Goal: Transaction & Acquisition: Register for event/course

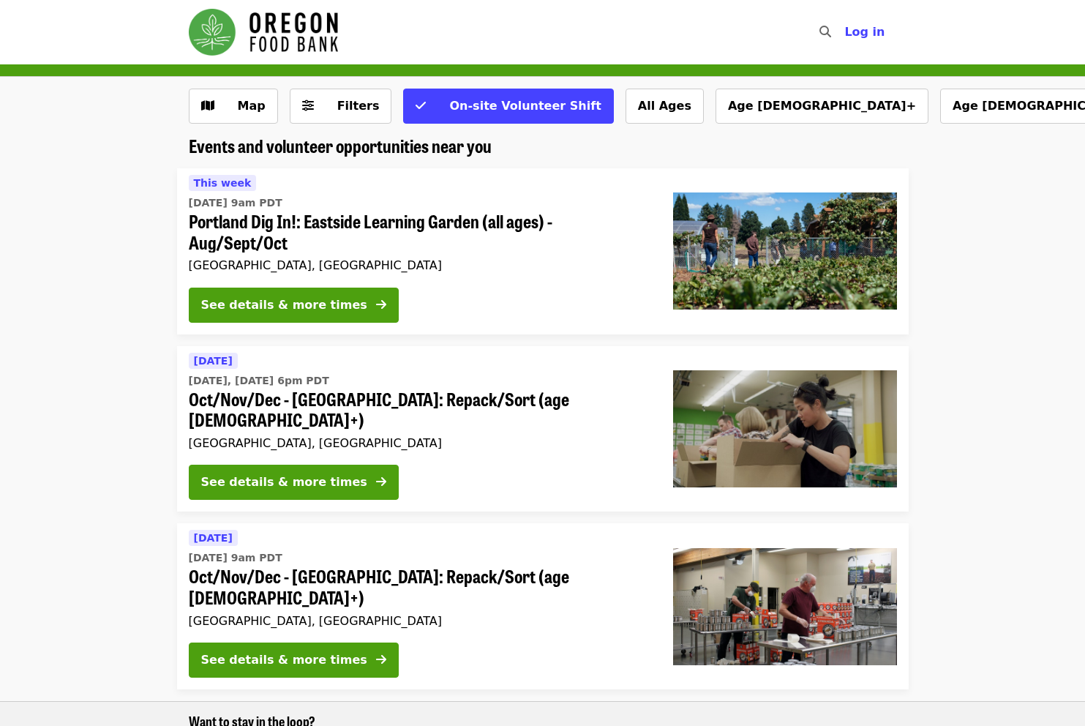
click at [120, 403] on li "[DATE] [DATE], [DATE] 6pm PDT Oct/Nov/Dec - [GEOGRAPHIC_DATA]: Repack/Sort (age…" at bounding box center [542, 429] width 1085 height 166
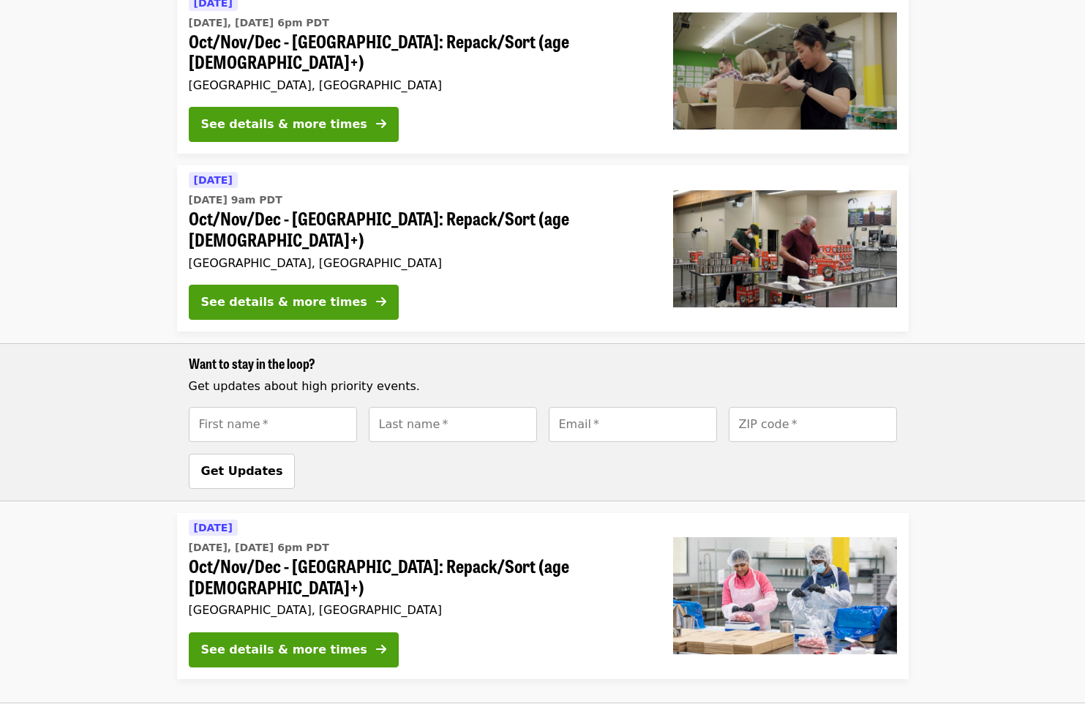
scroll to position [359, 0]
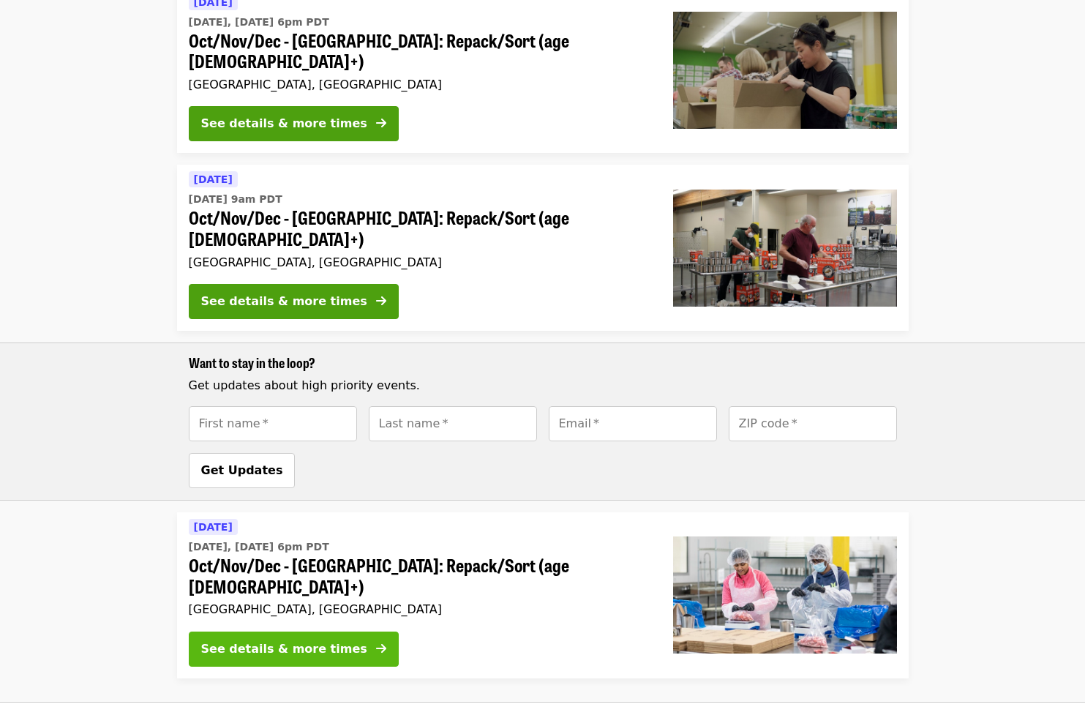
click at [293, 640] on div "See details & more times" at bounding box center [284, 649] width 166 height 18
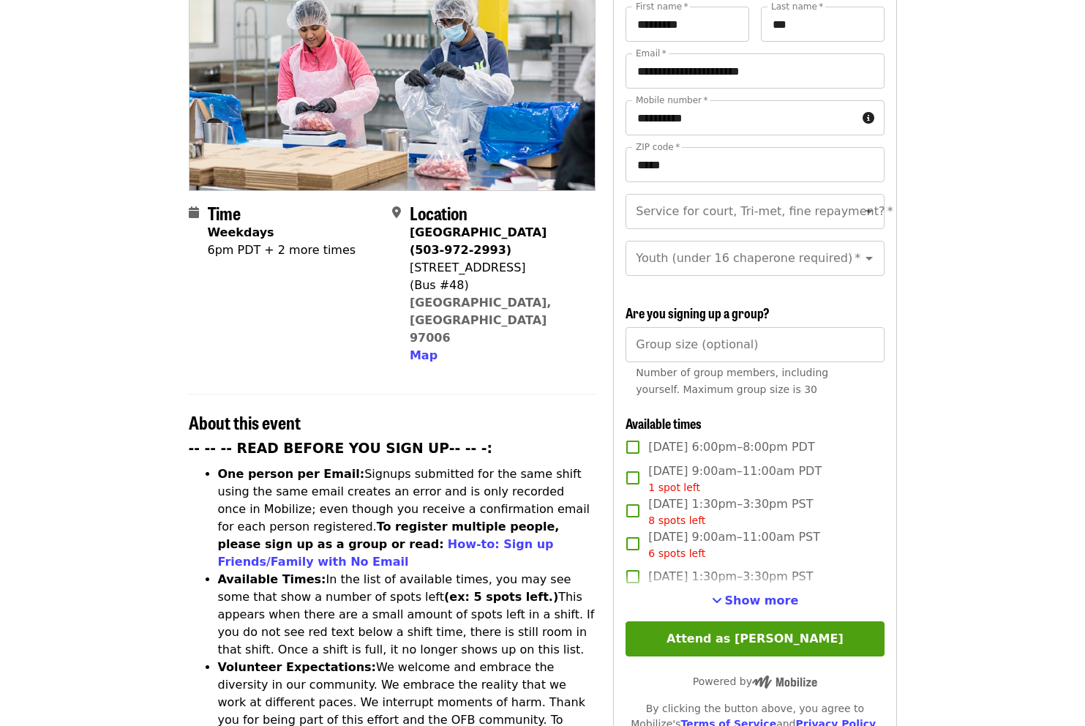
scroll to position [188, 0]
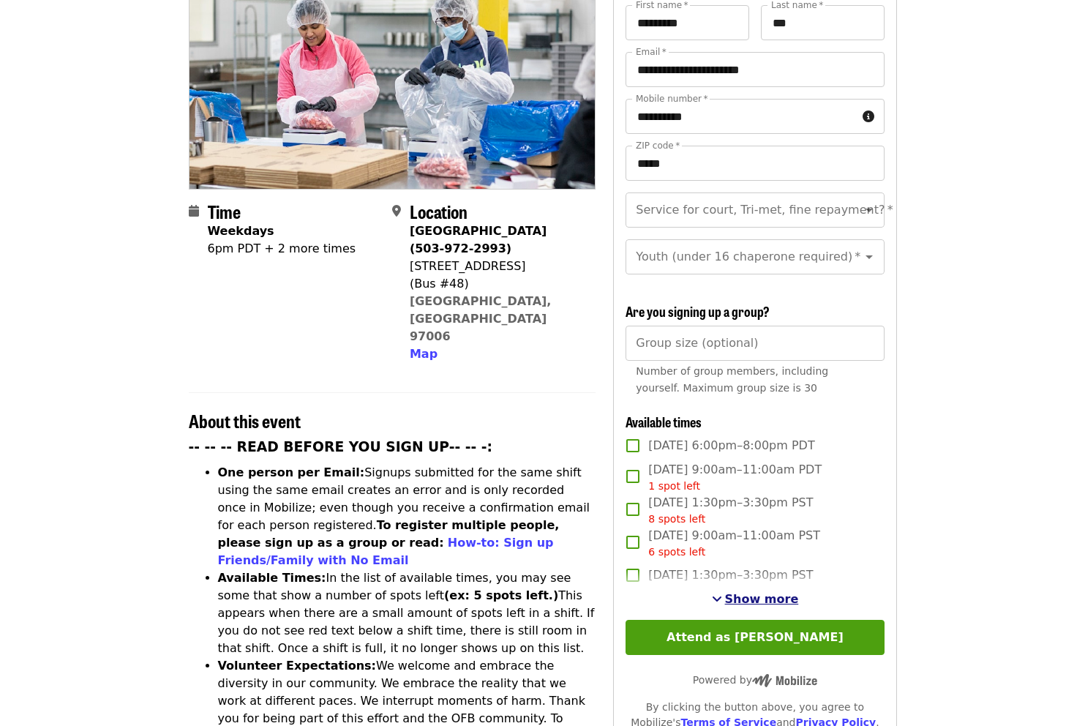
click at [785, 592] on span "Show more" at bounding box center [762, 599] width 74 height 14
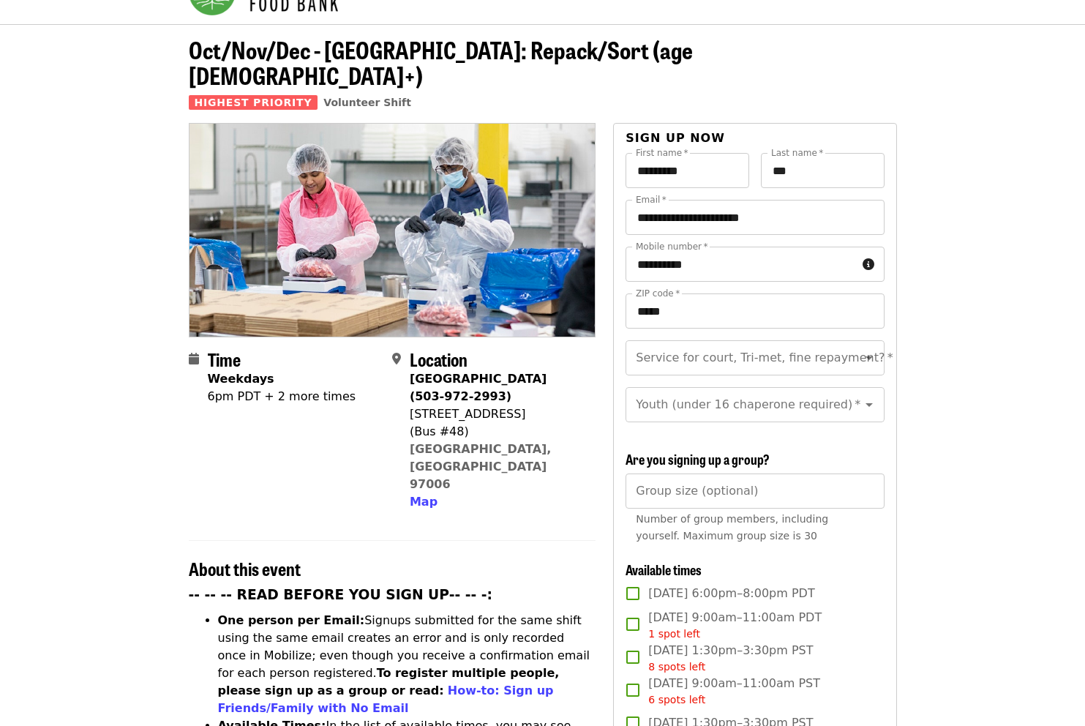
scroll to position [0, 0]
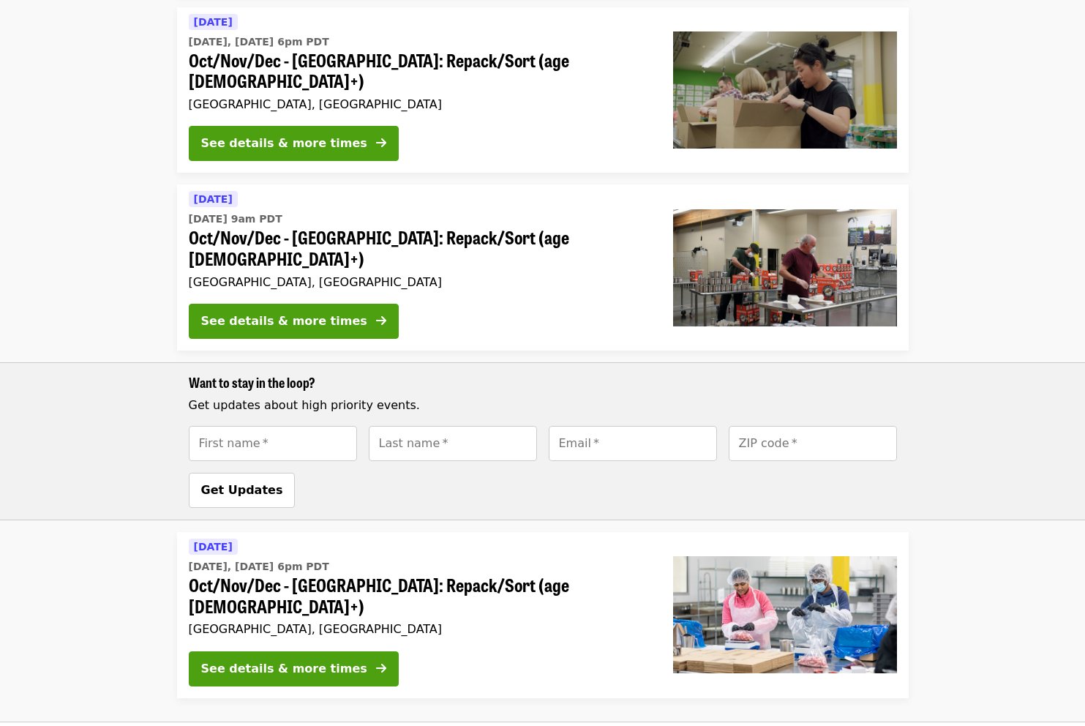
scroll to position [318, 0]
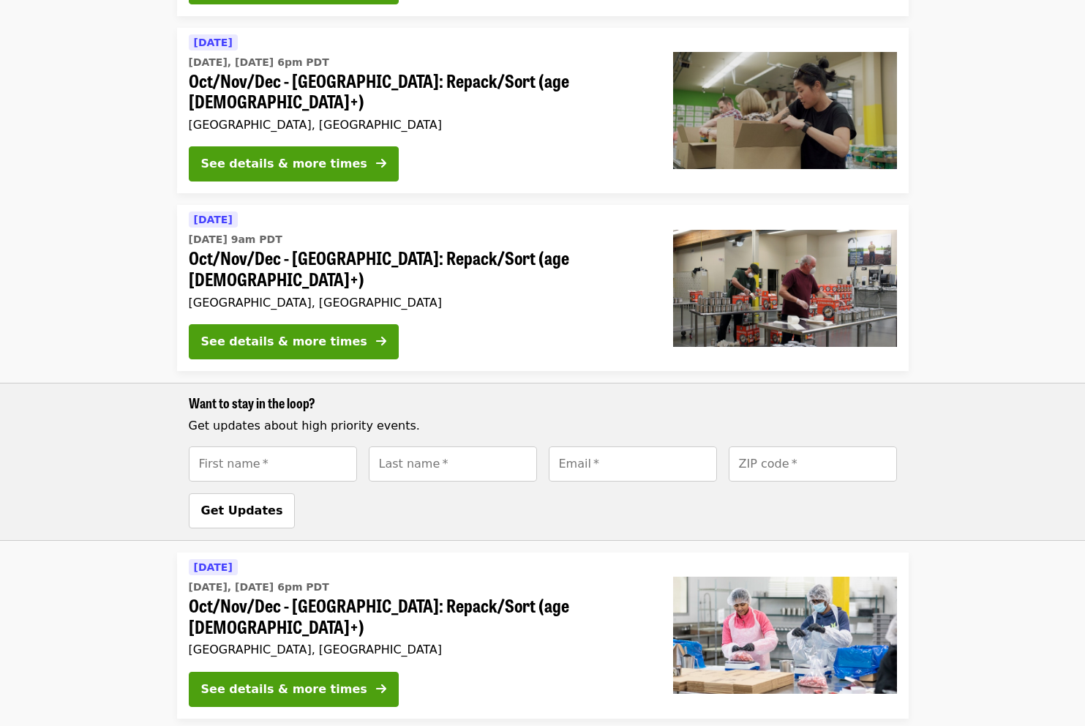
click at [242, 333] on div "See details & more times" at bounding box center [284, 342] width 166 height 18
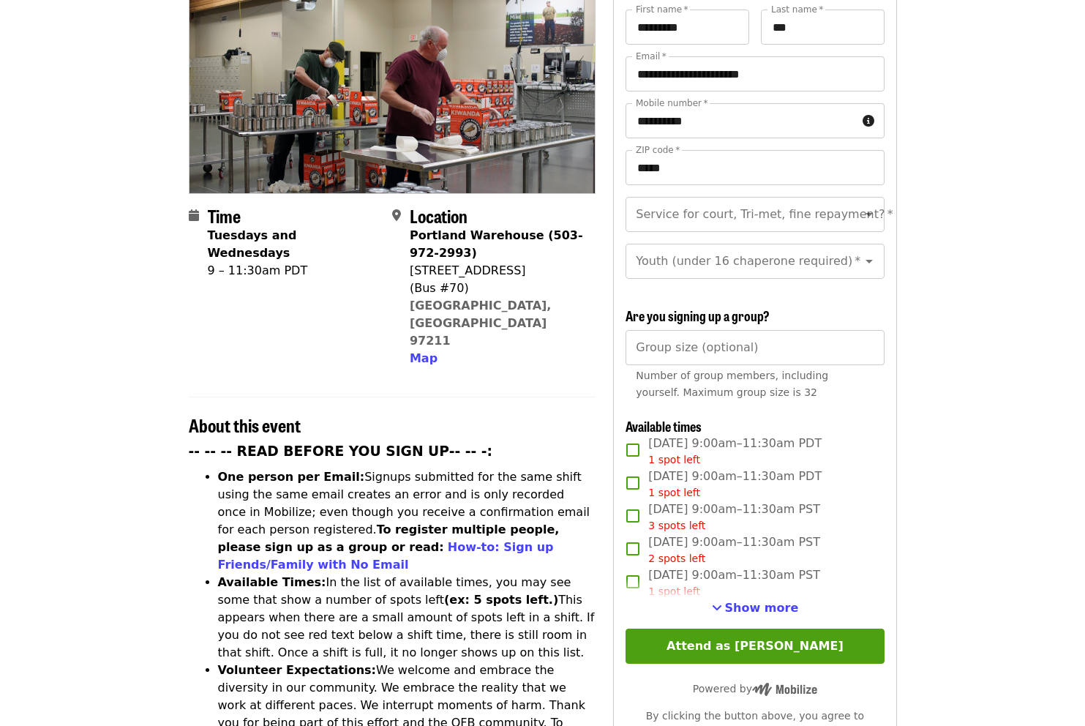
scroll to position [211, 0]
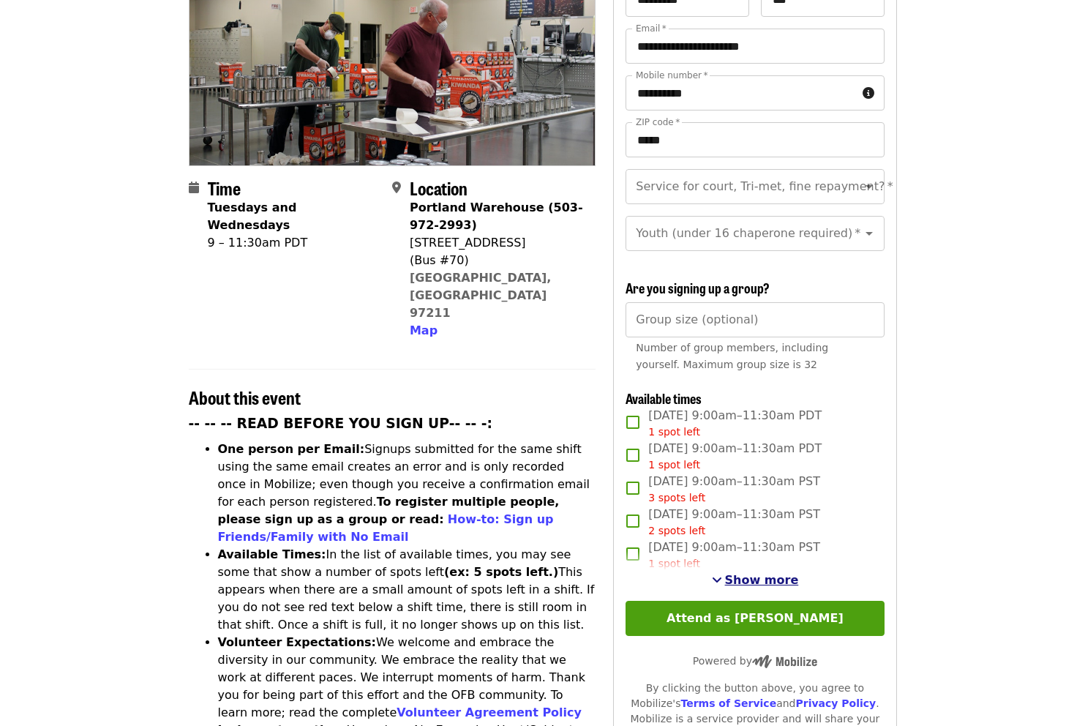
click at [752, 573] on span "Show more" at bounding box center [762, 580] width 74 height 14
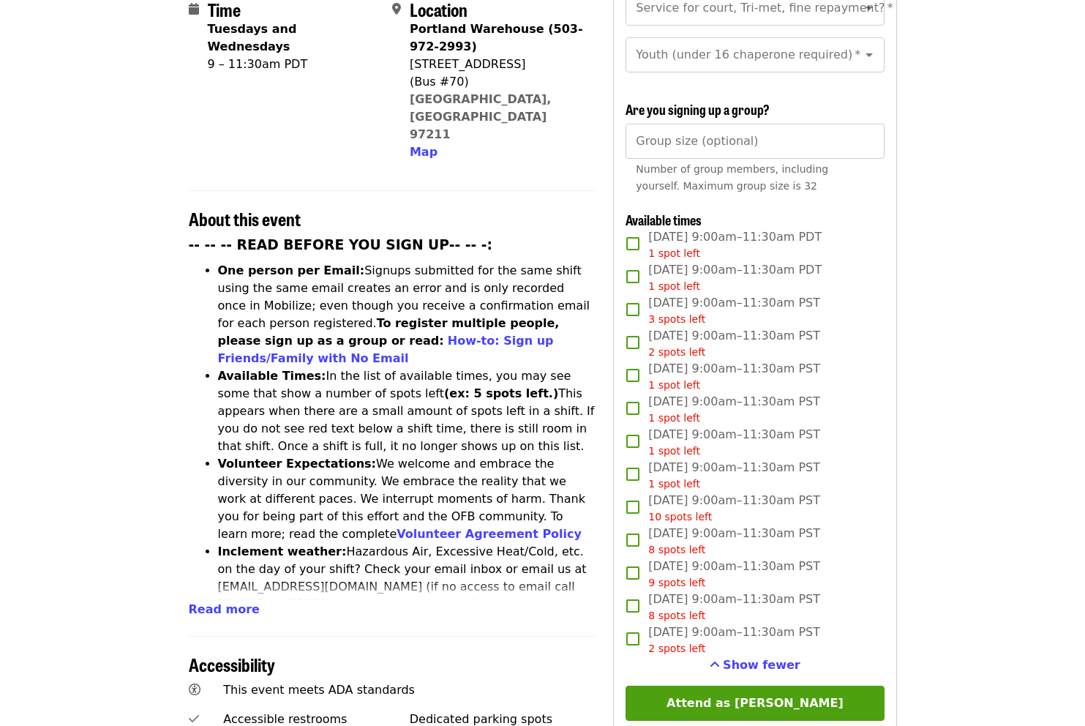
scroll to position [449, 0]
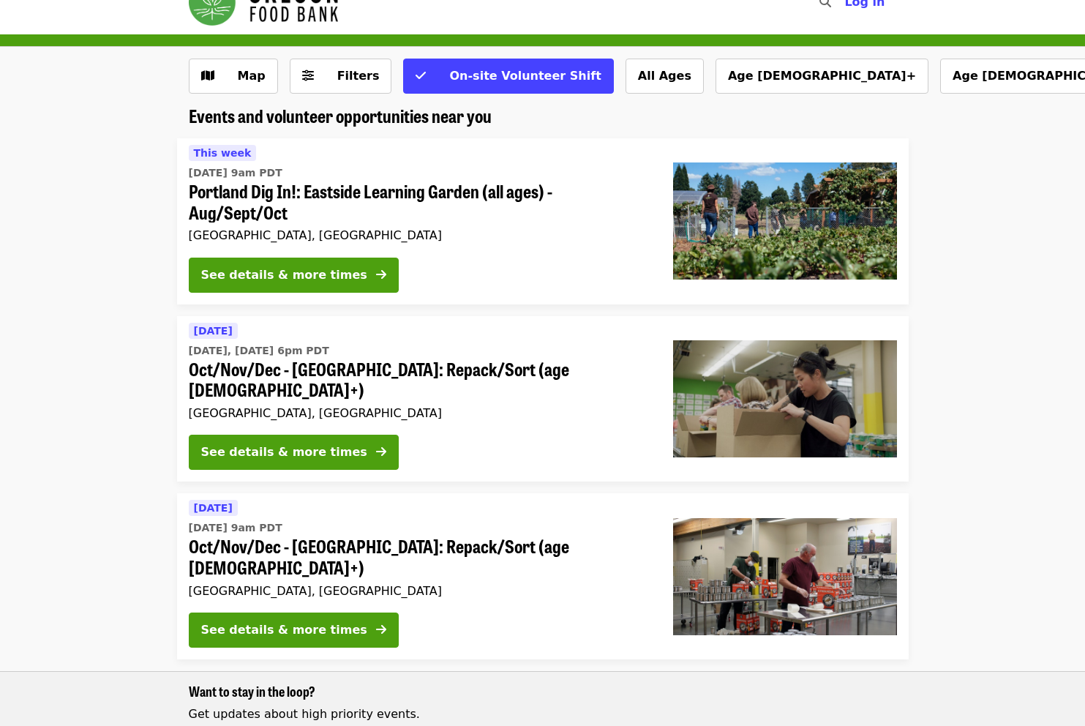
scroll to position [60, 0]
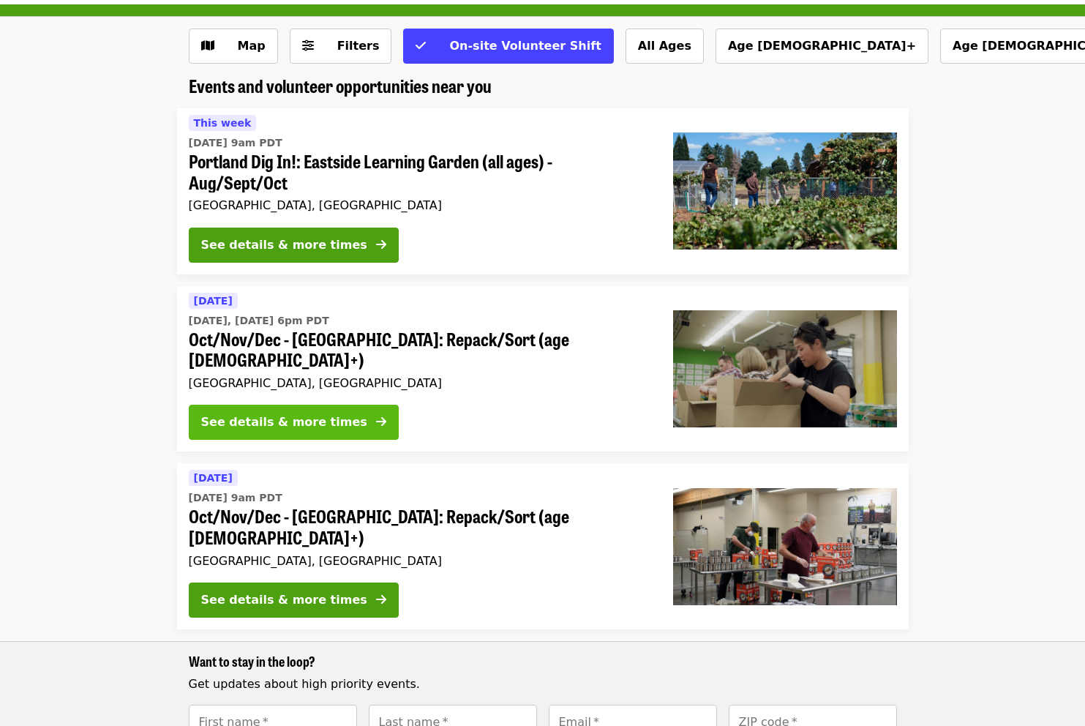
click at [303, 413] on div "See details & more times" at bounding box center [284, 422] width 166 height 18
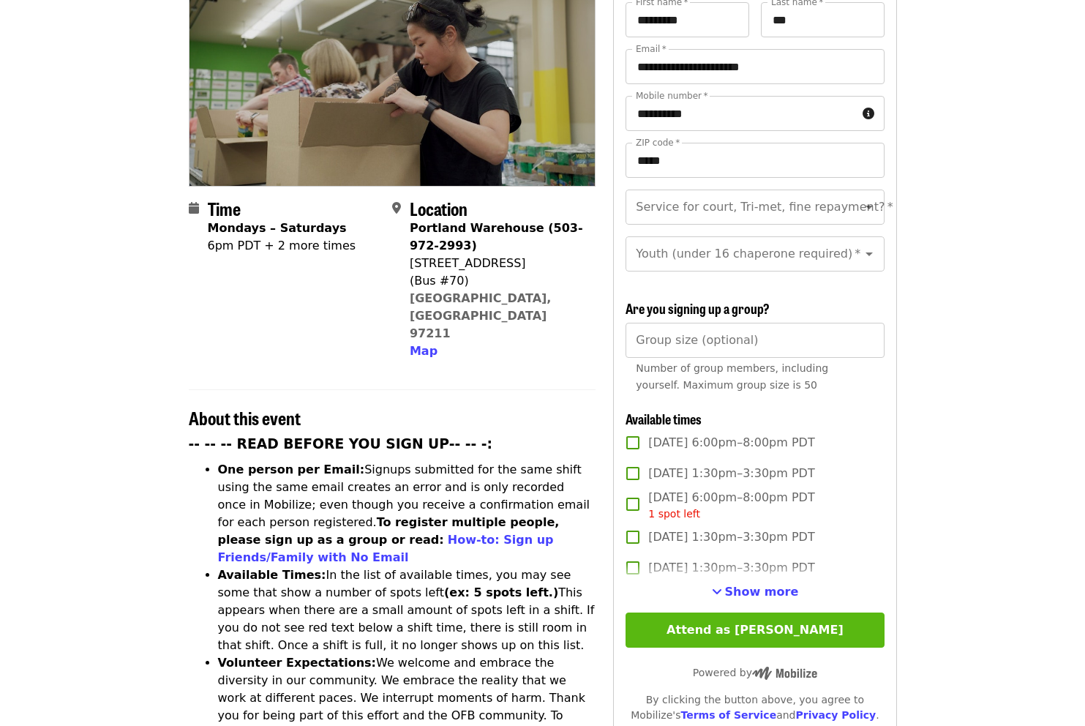
scroll to position [200, 0]
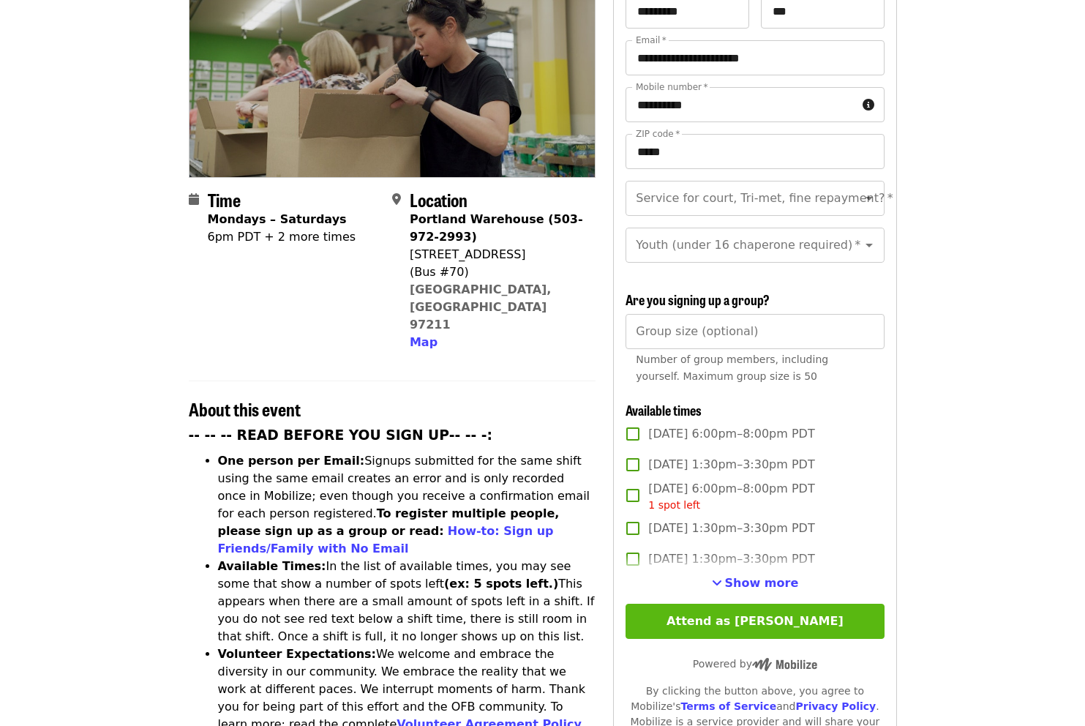
click at [695, 604] on button "Attend as [PERSON_NAME]" at bounding box center [755, 621] width 258 height 35
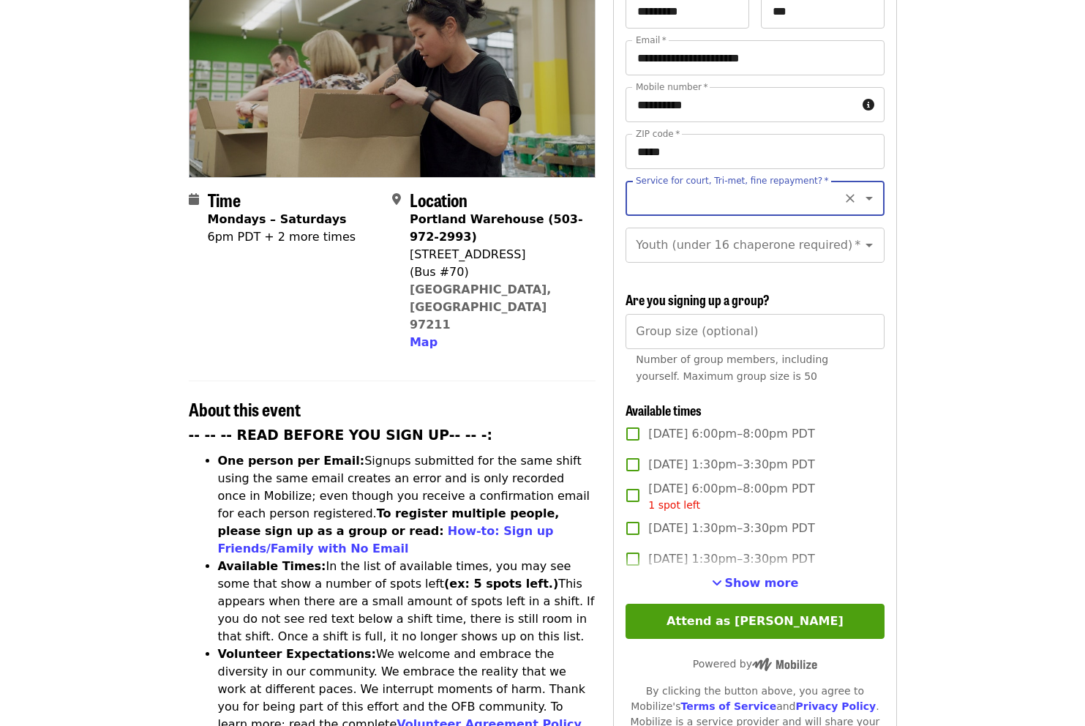
click at [696, 574] on div "Show more" at bounding box center [755, 583] width 258 height 18
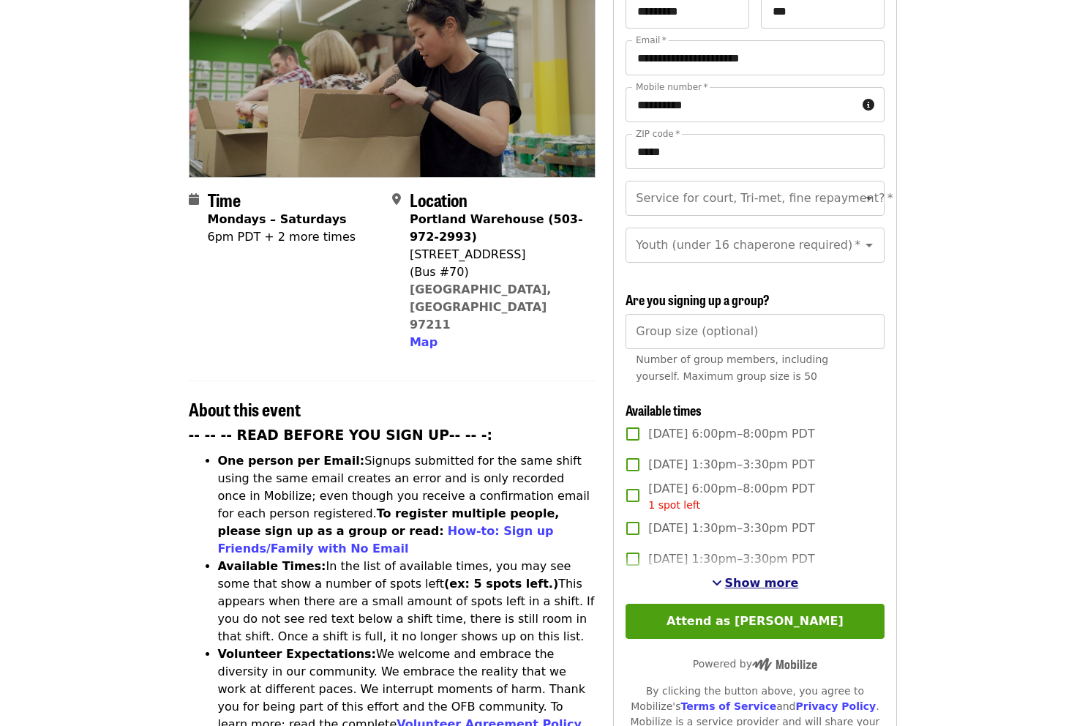
click at [722, 577] on span "See more timeslots" at bounding box center [717, 583] width 10 height 12
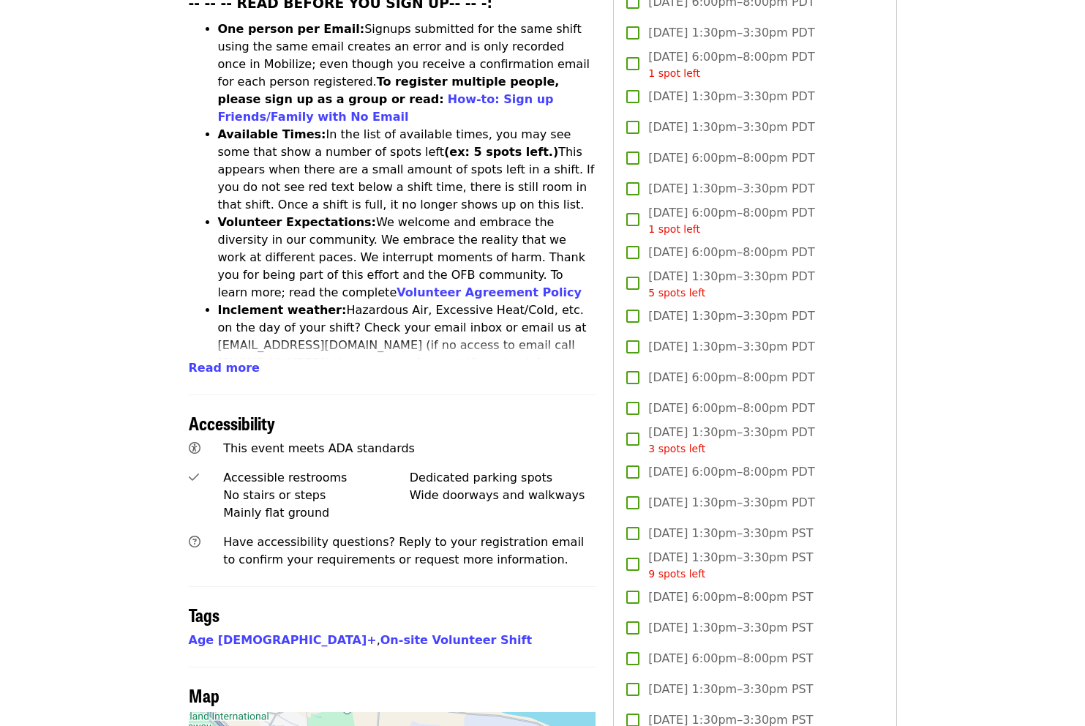
scroll to position [632, 0]
